Goal: Entertainment & Leisure: Browse casually

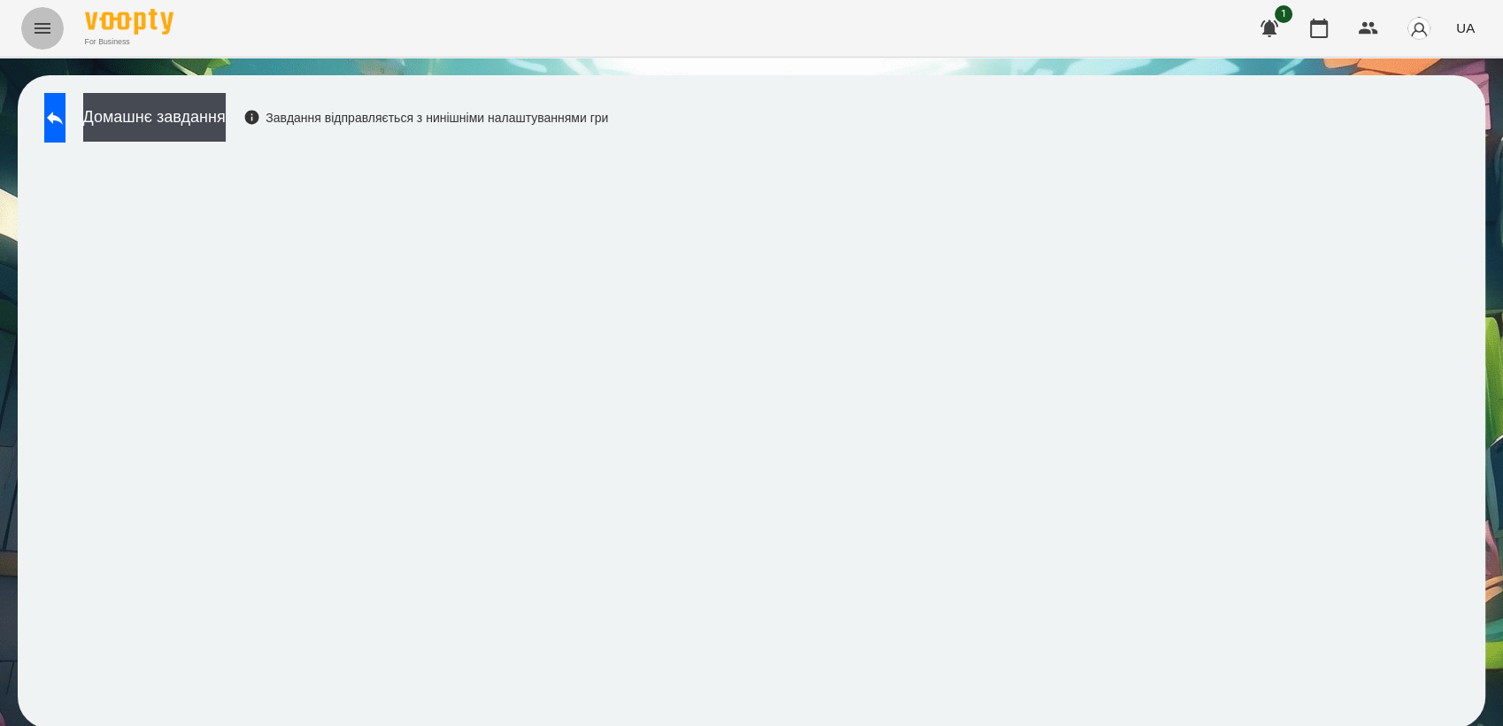
click at [44, 32] on icon "Menu" at bounding box center [43, 28] width 16 height 11
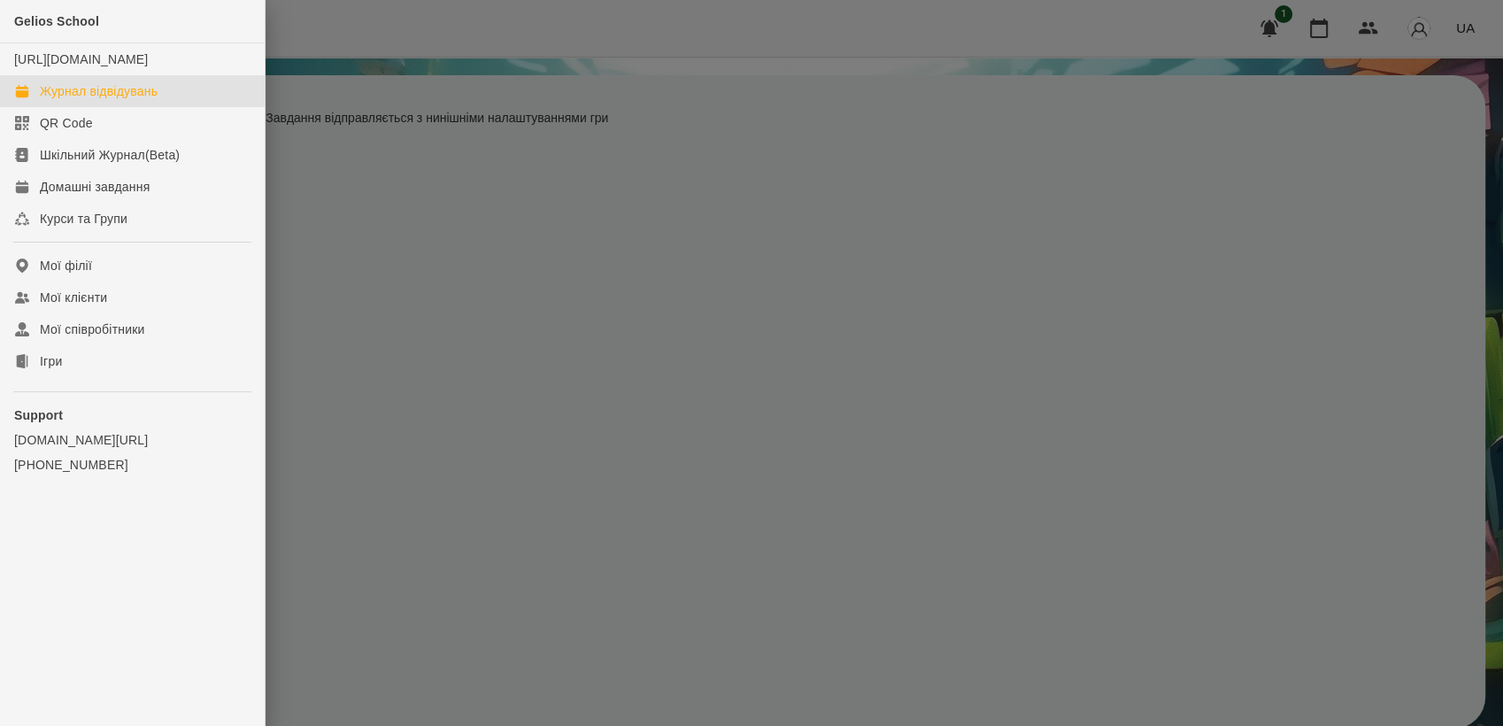
click at [129, 100] on div "Журнал відвідувань" at bounding box center [99, 91] width 118 height 18
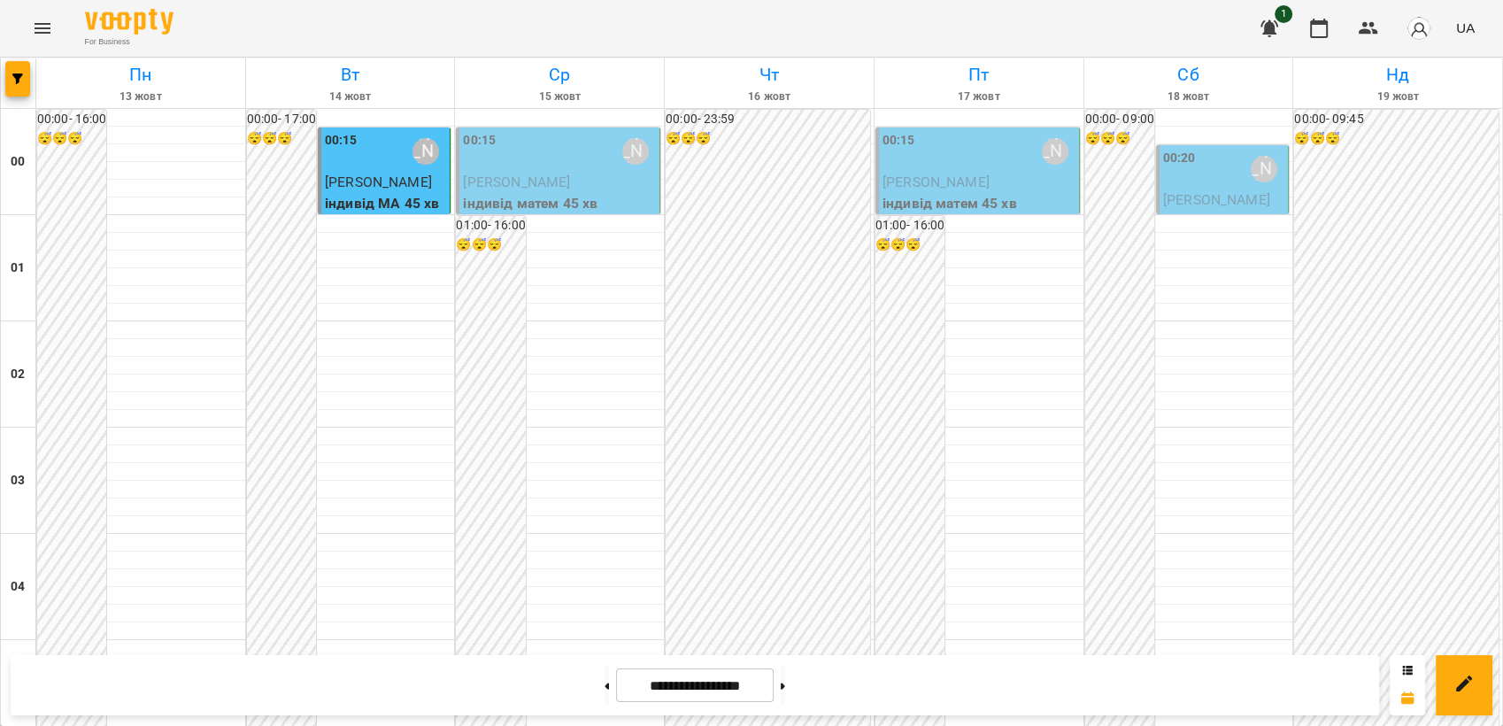
scroll to position [688, 0]
click at [47, 31] on icon "Menu" at bounding box center [42, 28] width 21 height 21
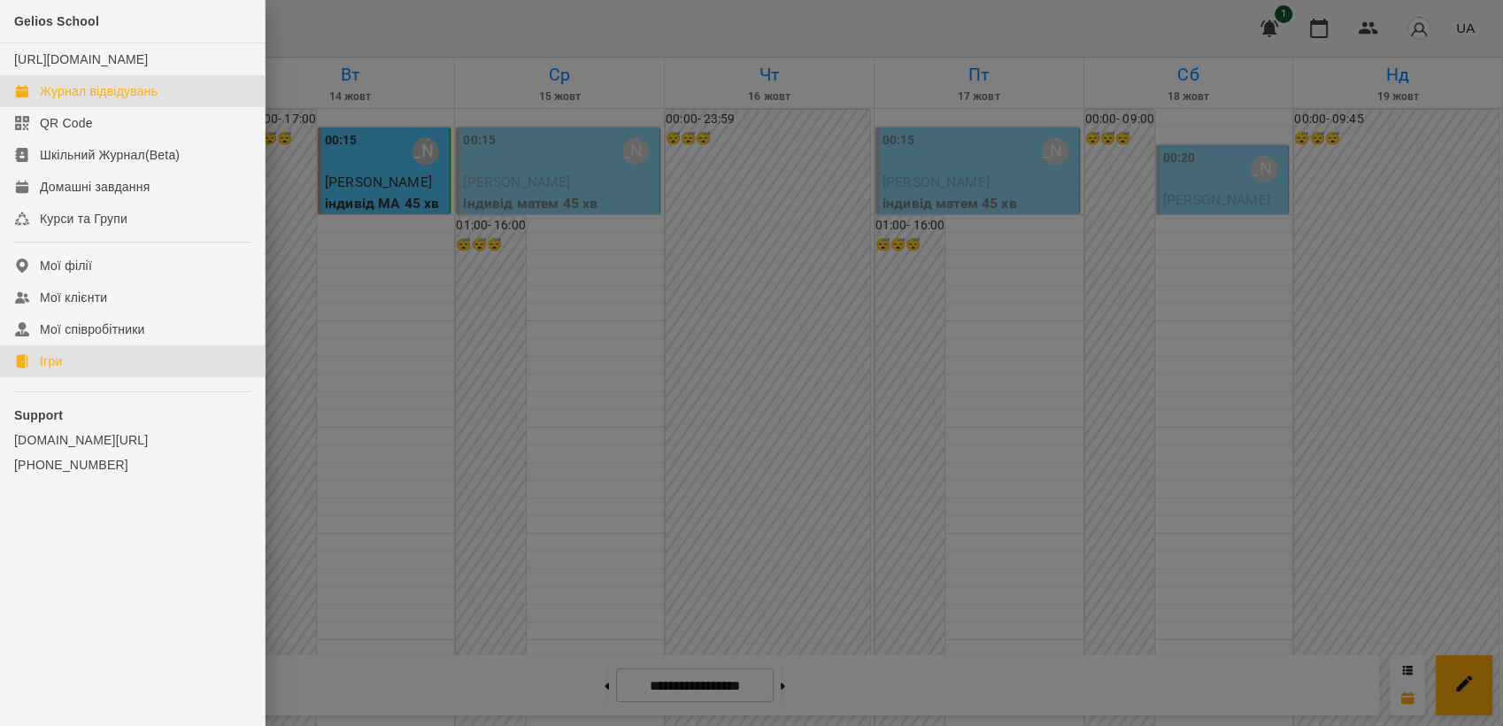
drag, startPoint x: 66, startPoint y: 374, endPoint x: 427, endPoint y: 348, distance: 362.0
click at [66, 374] on link "Ігри" at bounding box center [132, 361] width 265 height 32
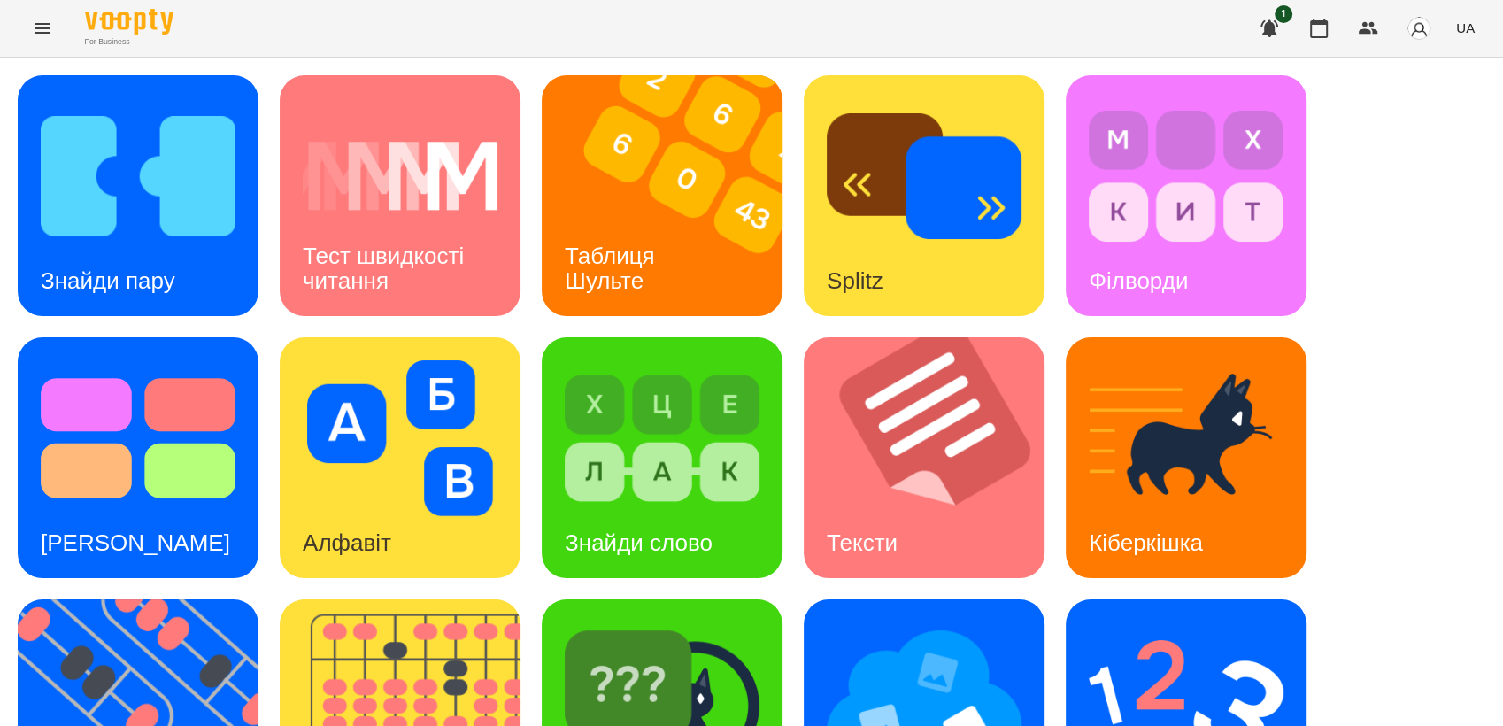
scroll to position [393, 0]
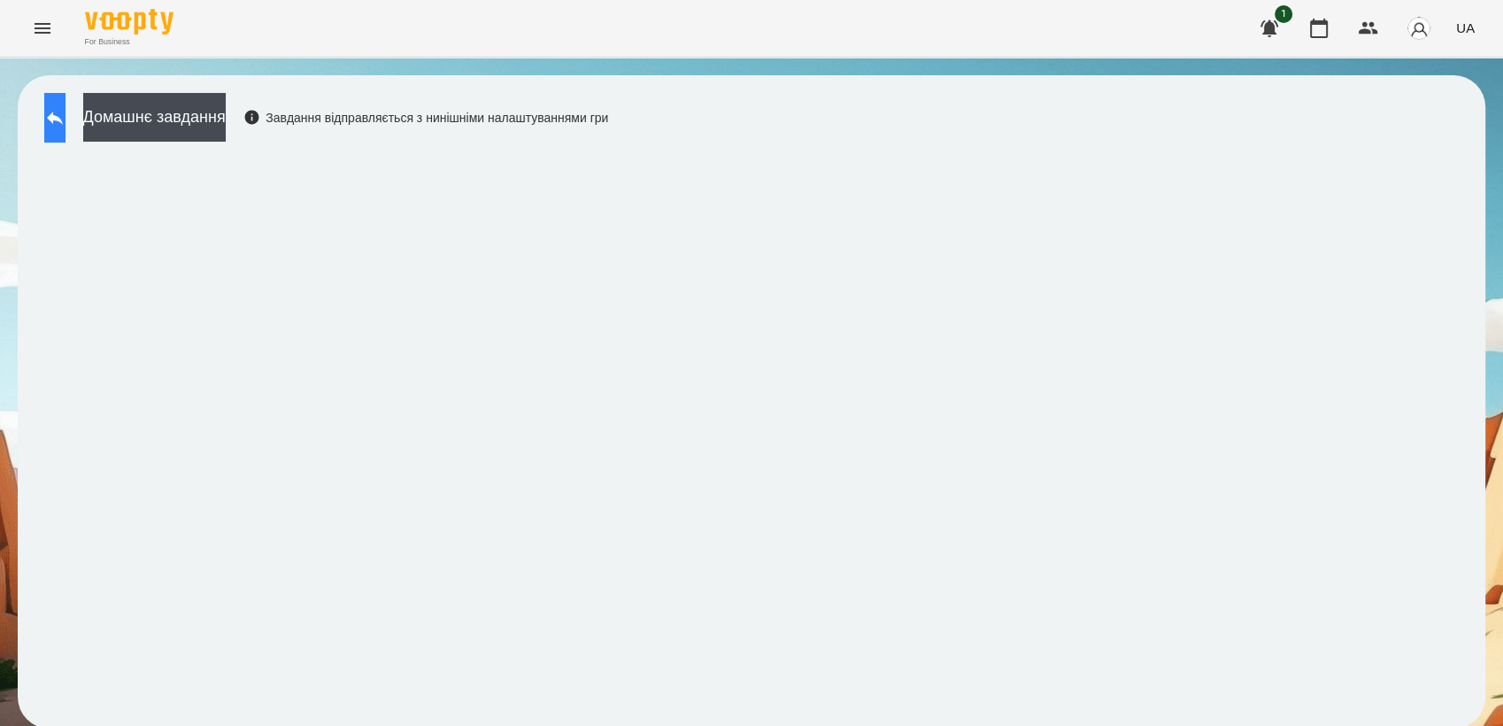
click at [65, 131] on button at bounding box center [54, 118] width 21 height 50
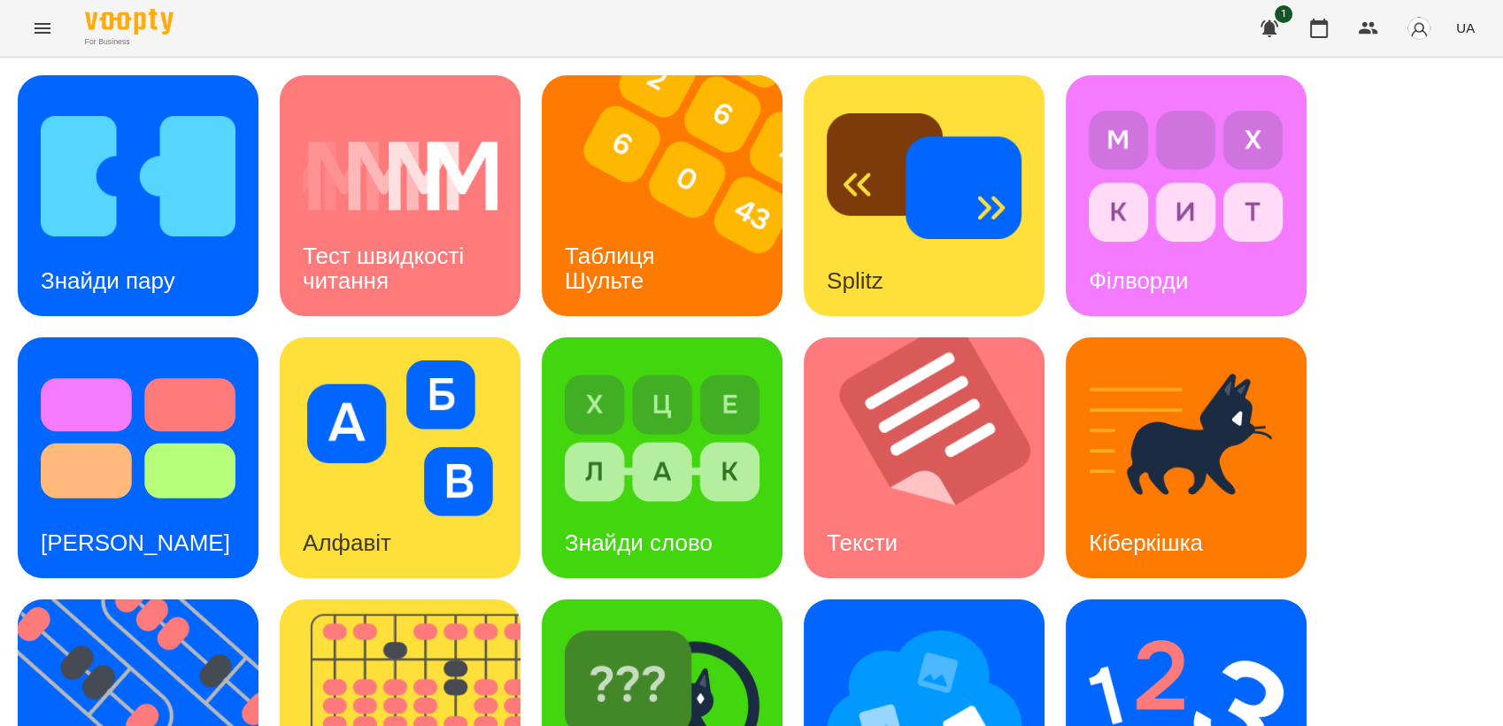
scroll to position [393, 0]
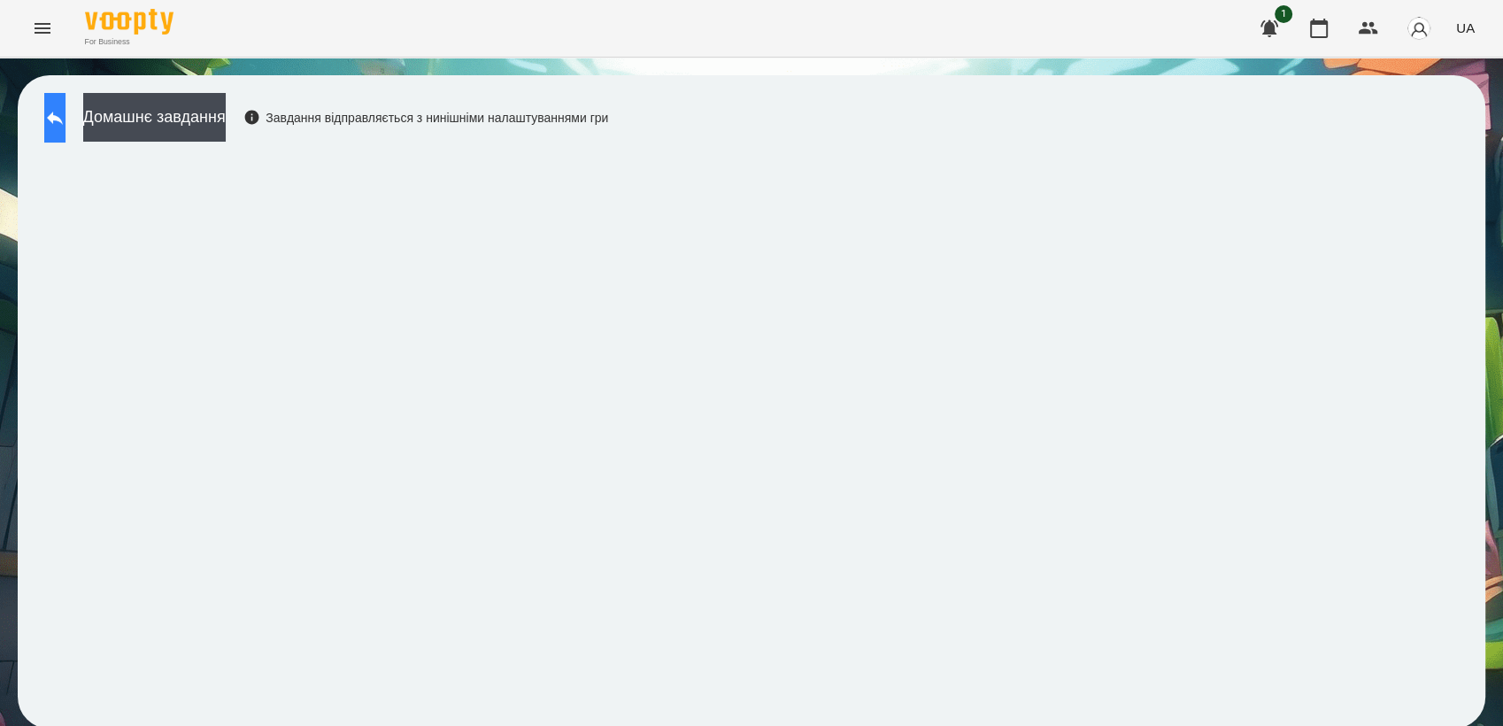
click at [65, 122] on icon at bounding box center [54, 117] width 21 height 21
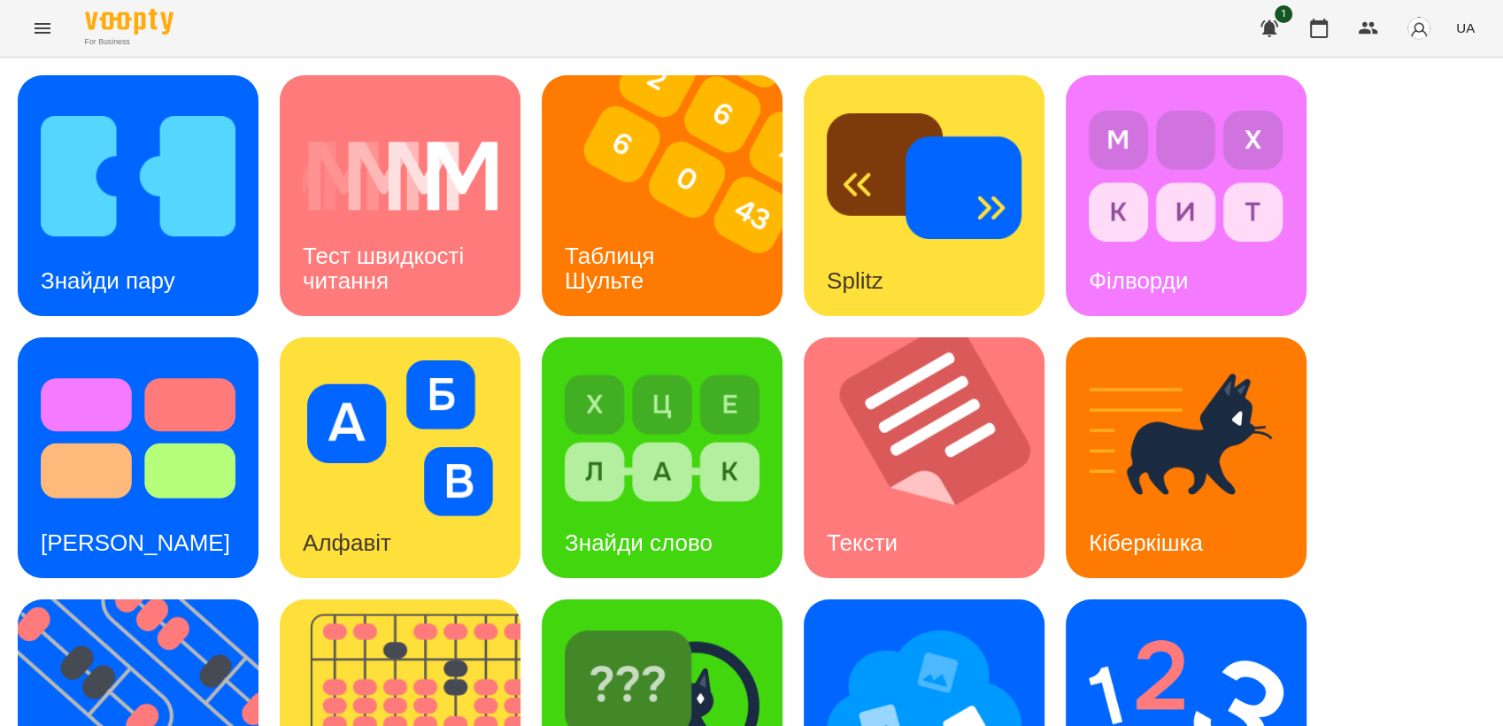
scroll to position [98, 0]
click at [83, 246] on div "Знайди пару" at bounding box center [108, 281] width 181 height 70
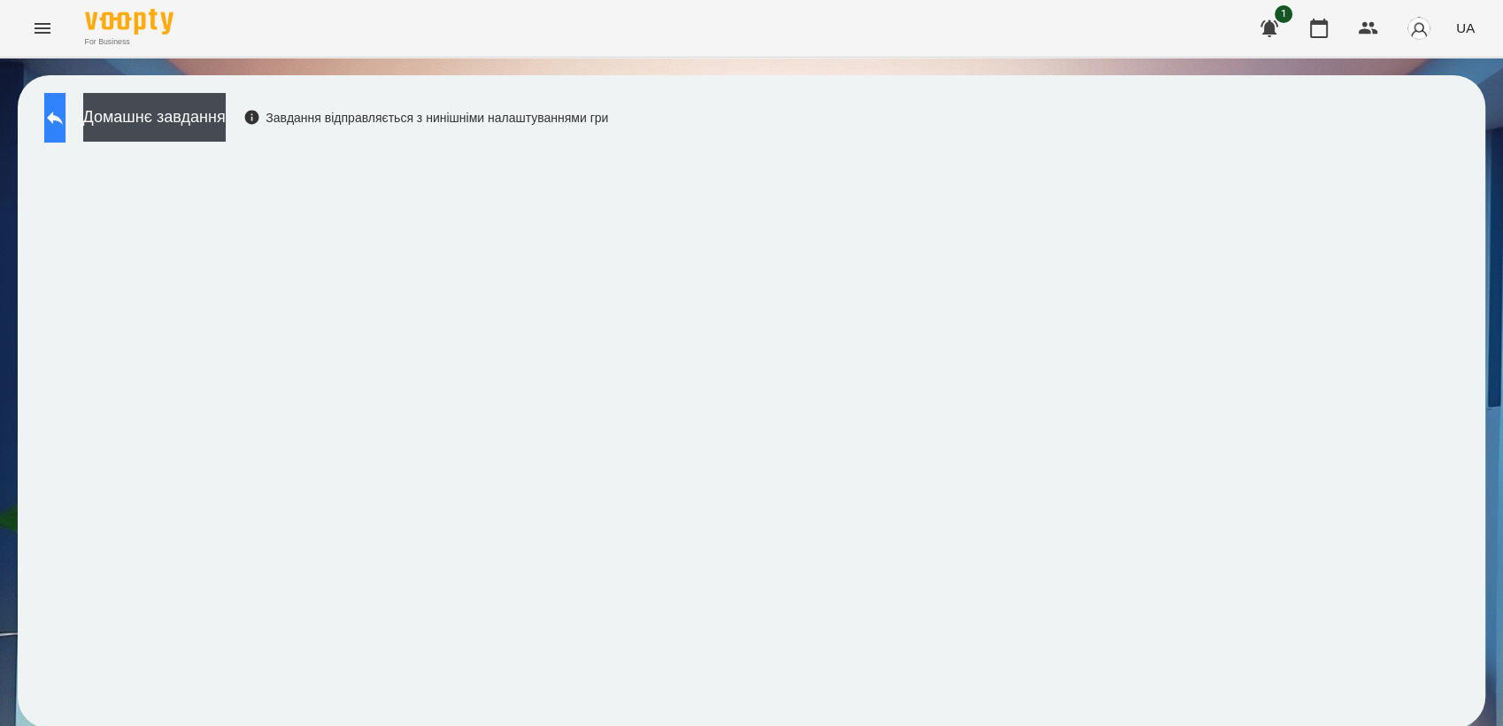
click at [64, 103] on button at bounding box center [54, 118] width 21 height 50
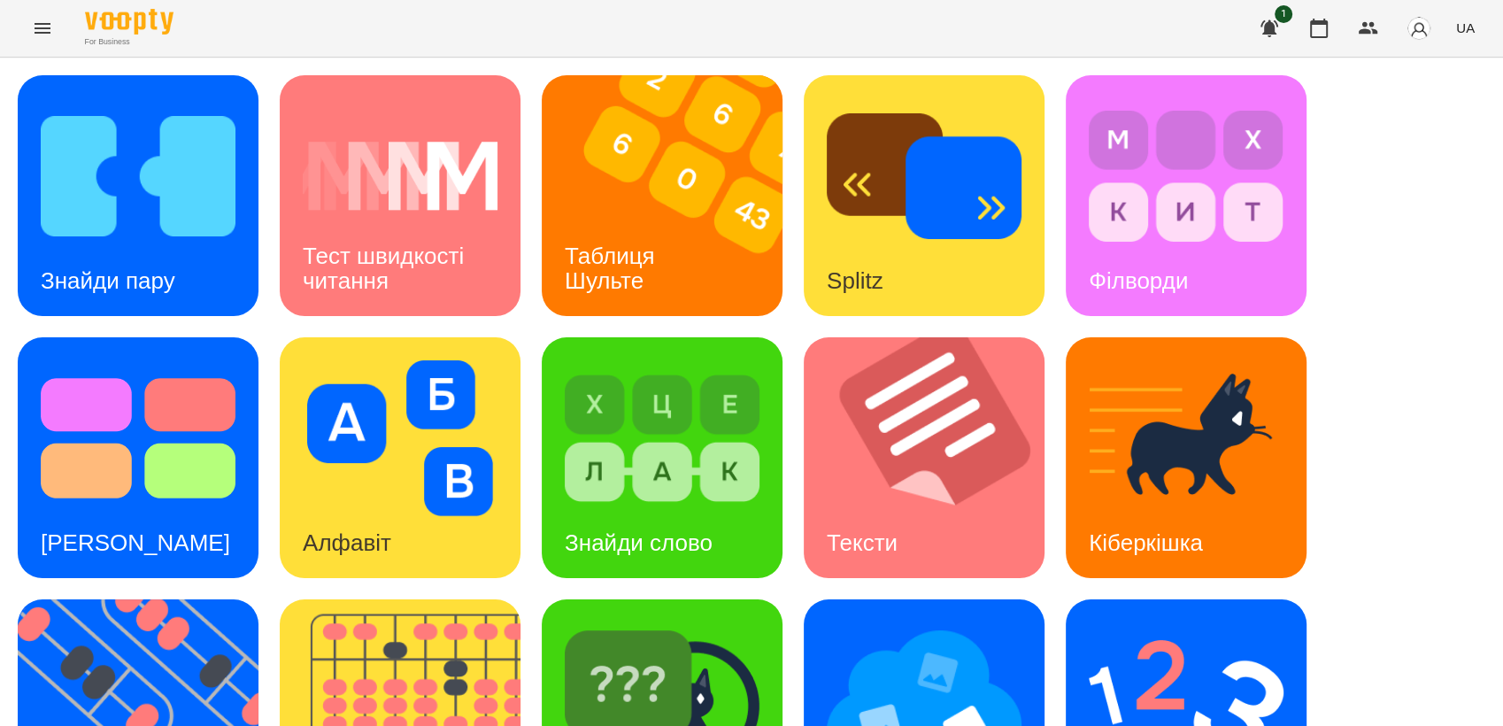
scroll to position [393, 0]
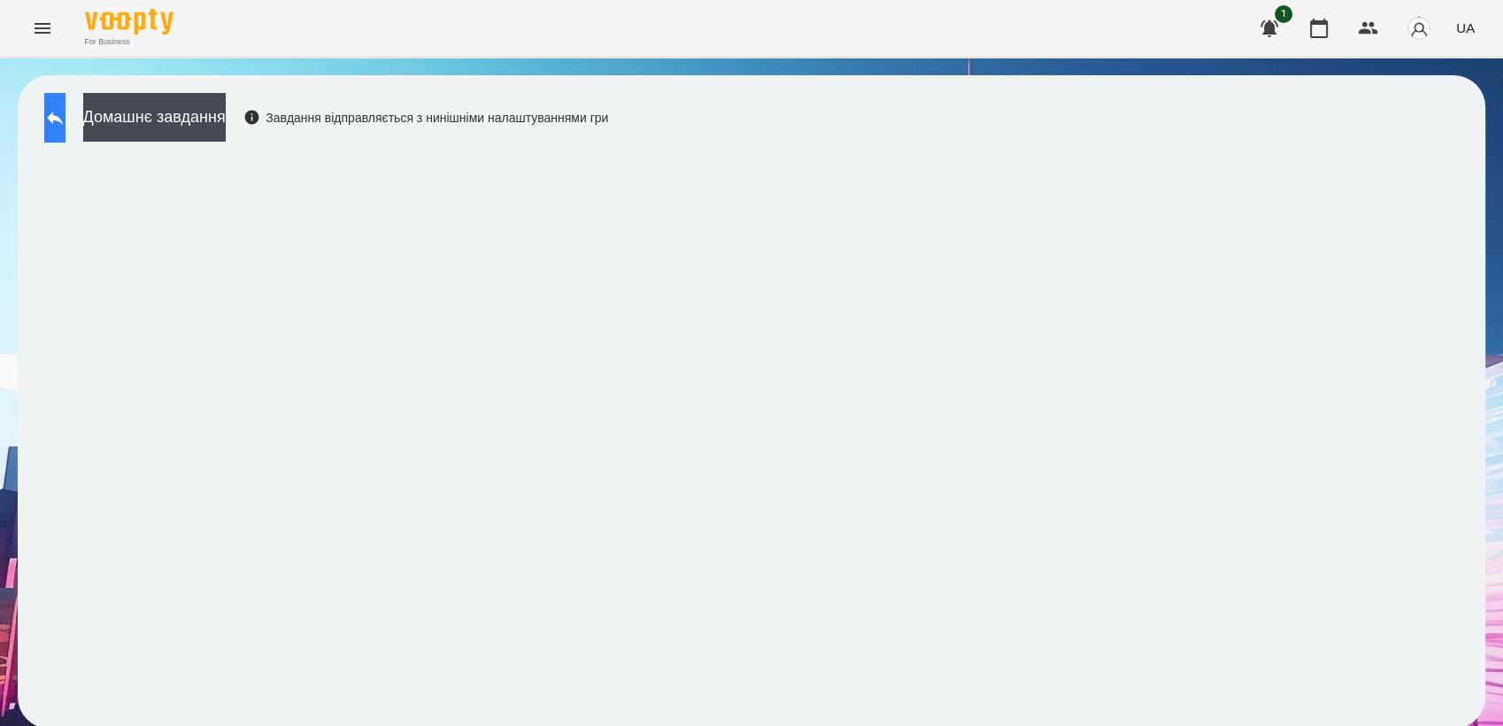
click at [61, 127] on icon at bounding box center [54, 117] width 21 height 21
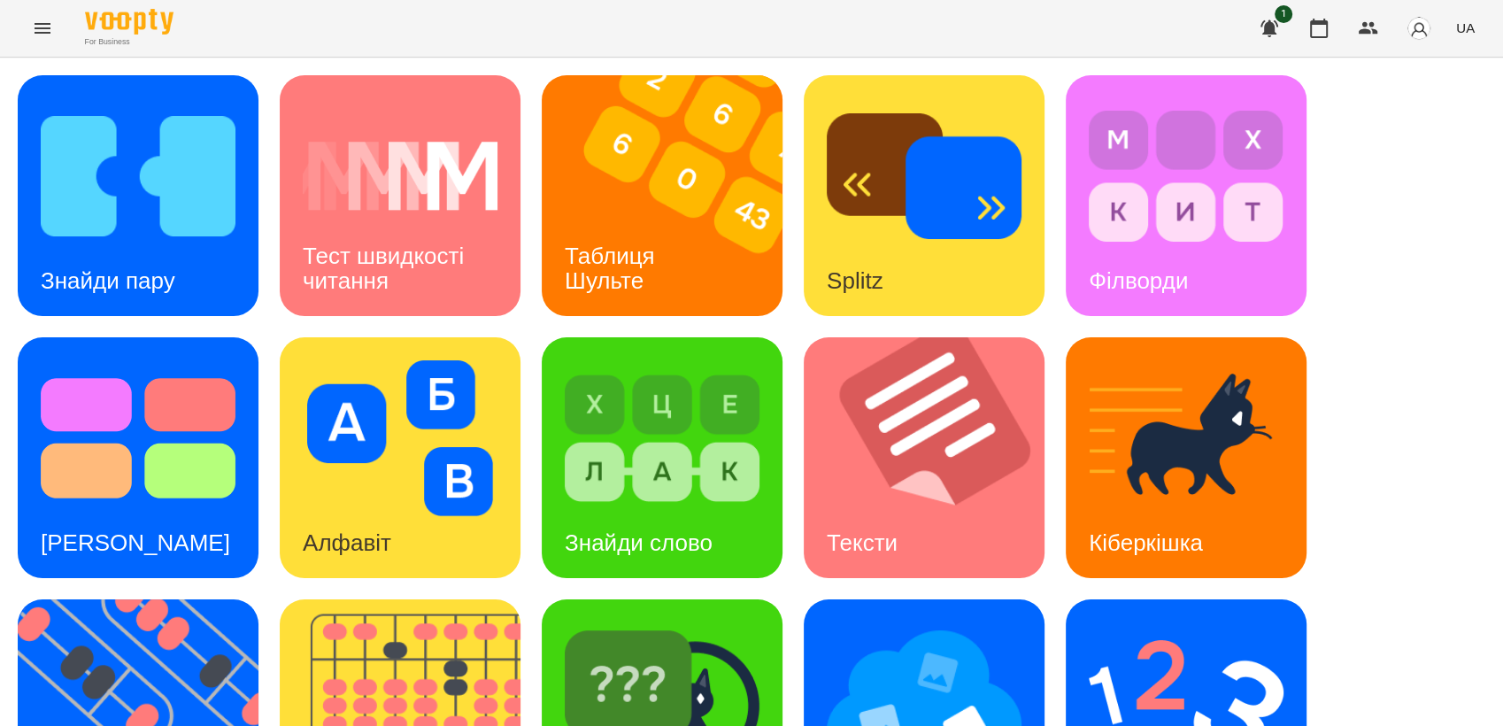
scroll to position [393, 0]
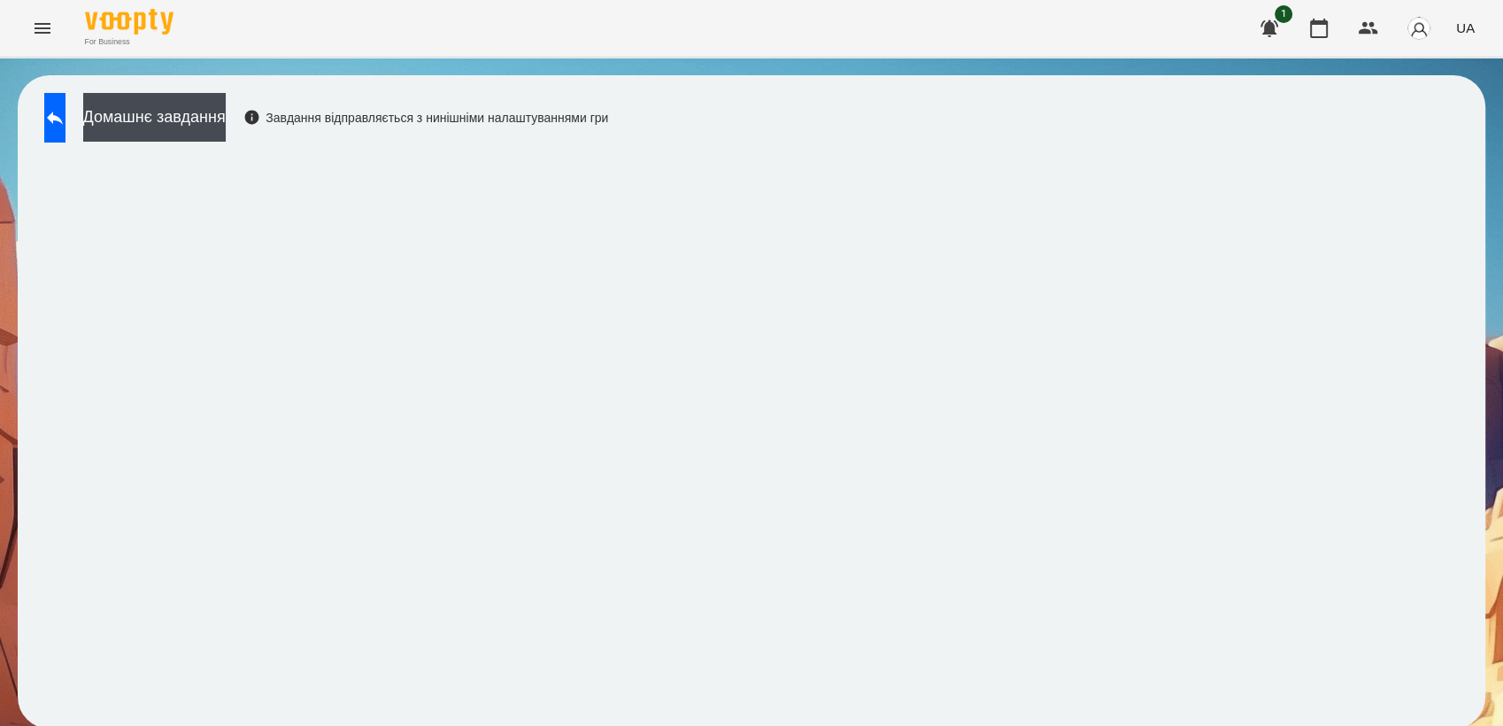
click at [42, 112] on div "Домашнє завдання Завдання відправляється з нинішніми налаштуваннями гри" at bounding box center [321, 122] width 573 height 58
click at [62, 129] on button at bounding box center [54, 118] width 21 height 50
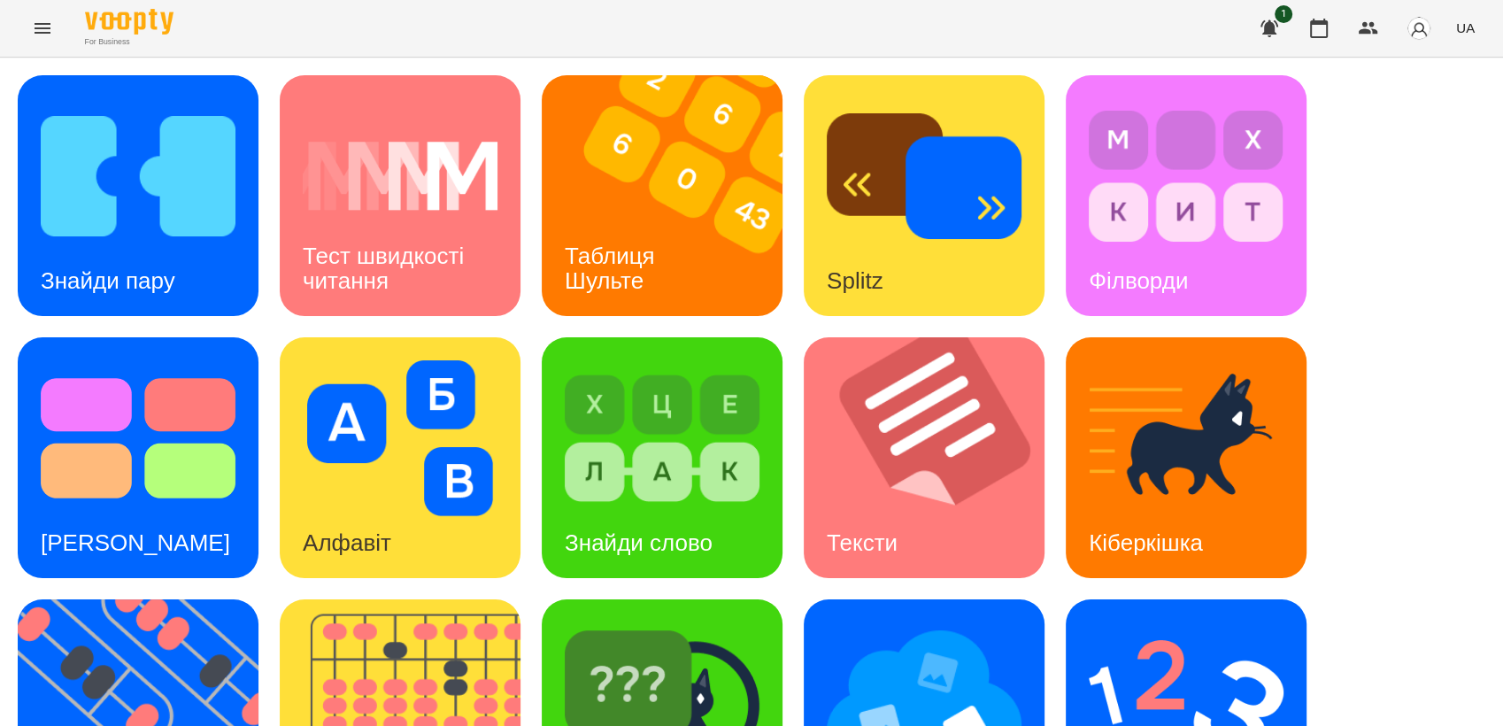
scroll to position [393, 0]
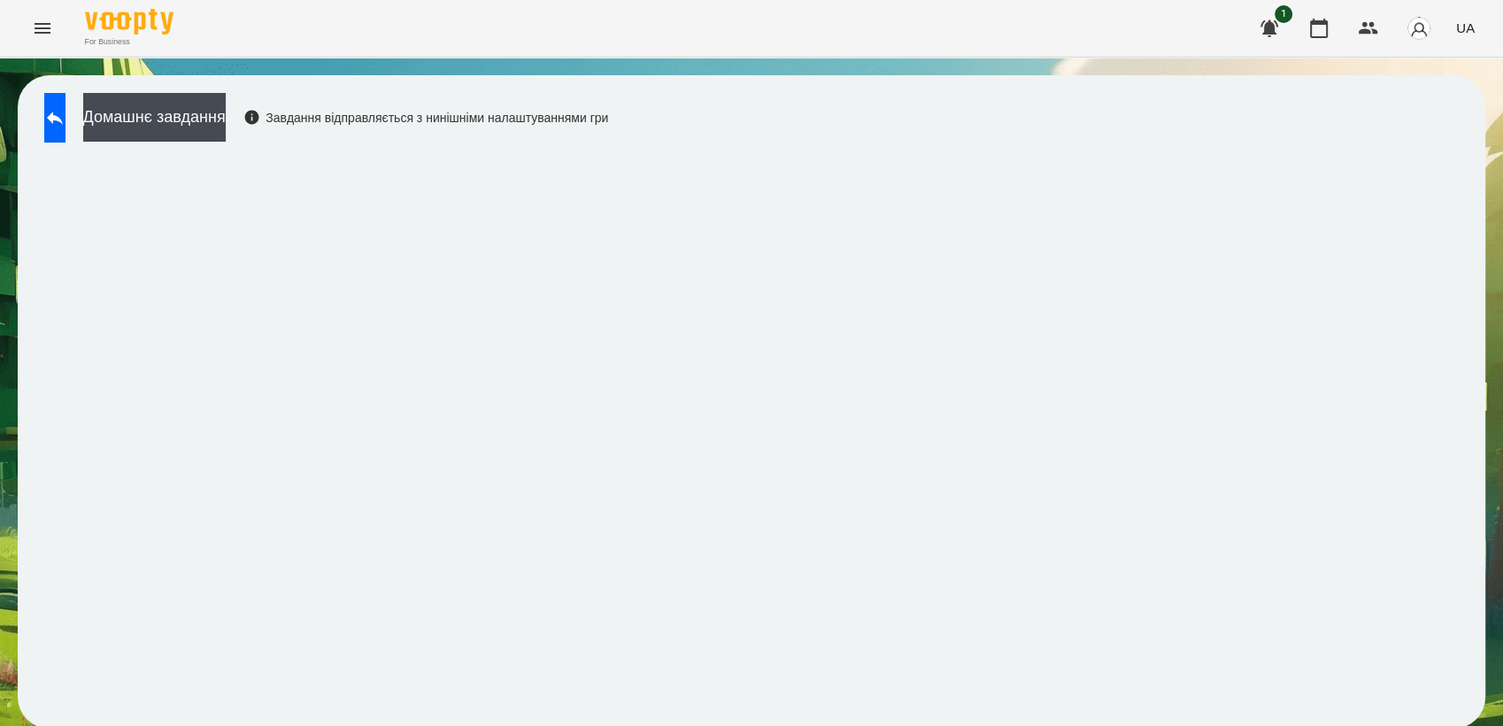
click at [54, 27] on button "Menu" at bounding box center [42, 28] width 42 height 42
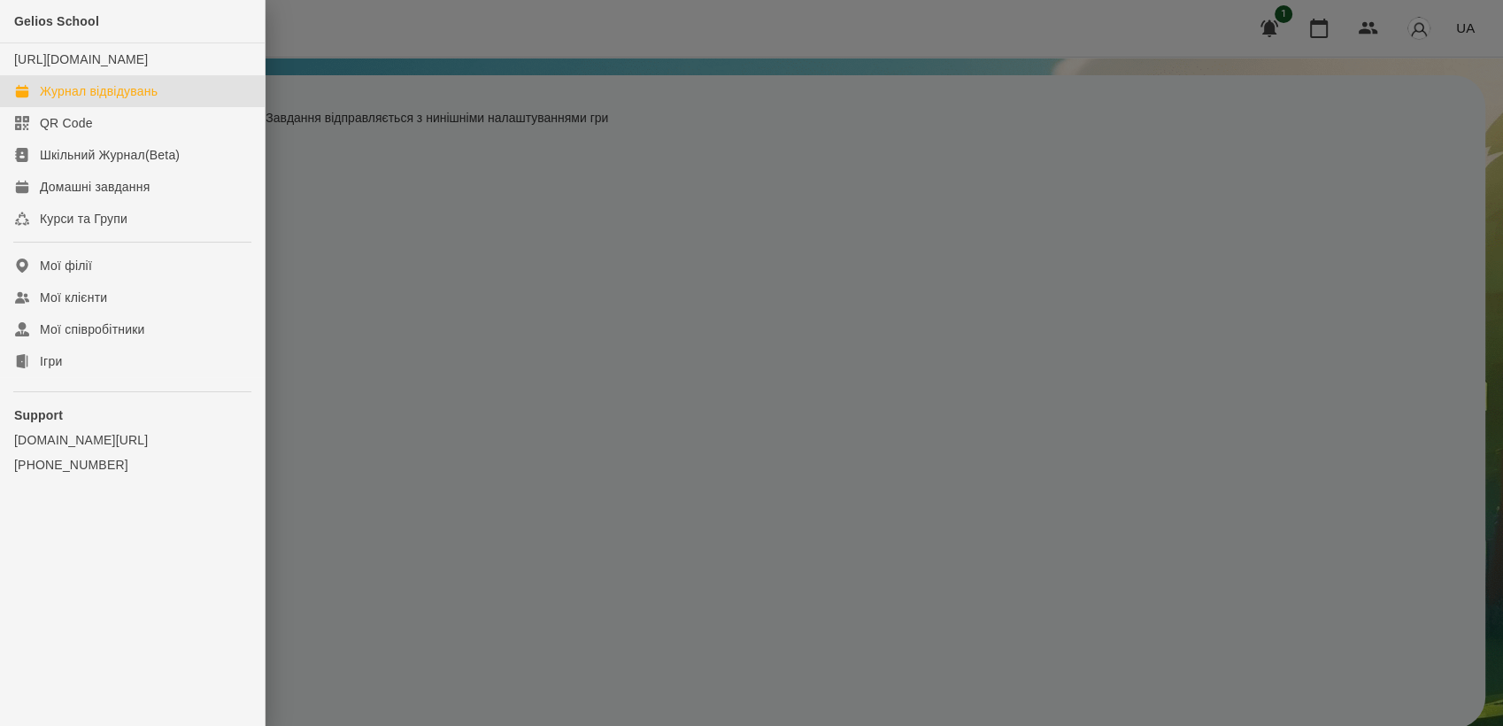
click at [118, 100] on div "Журнал відвідувань" at bounding box center [99, 91] width 118 height 18
